Goal: Unclear: Browse casually

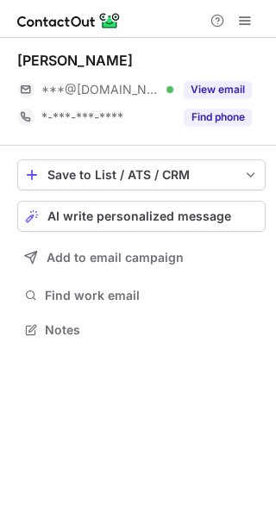
scroll to position [318, 276]
